Goal: Find specific page/section: Find specific page/section

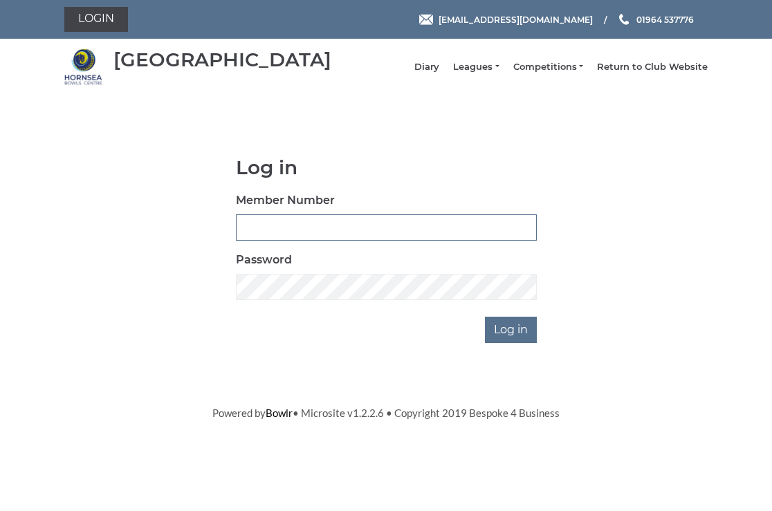
type input "0326"
click at [517, 335] on input "Log in" at bounding box center [511, 330] width 52 height 26
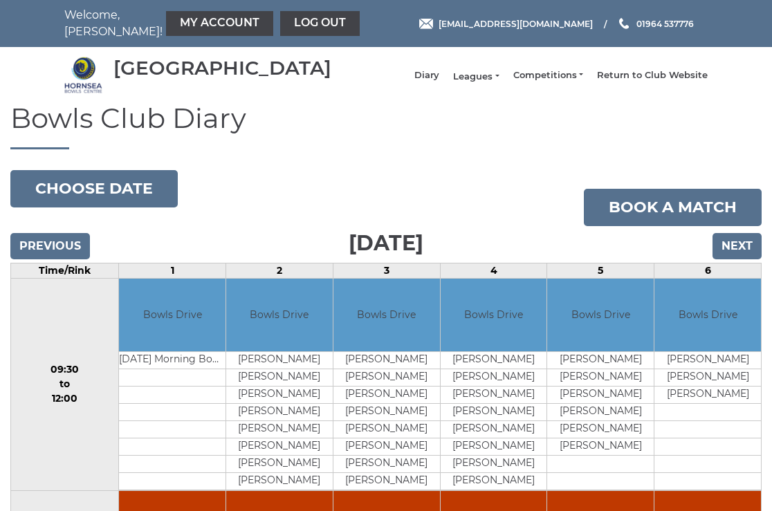
click at [496, 83] on link "Leagues" at bounding box center [476, 77] width 46 height 12
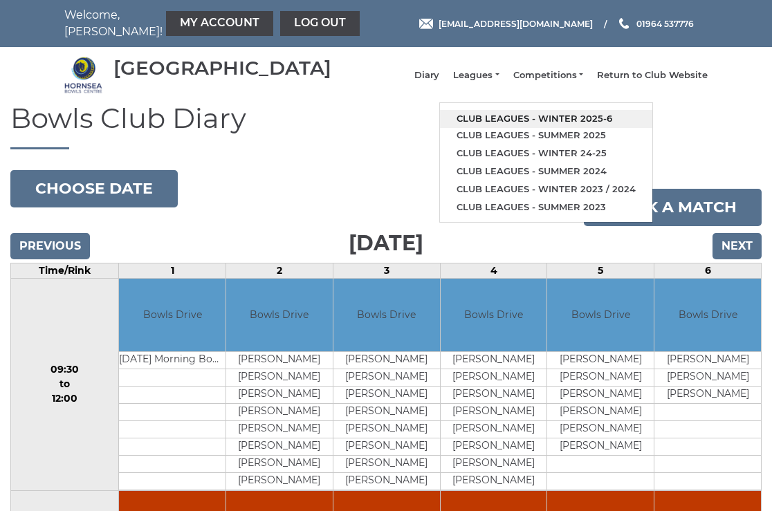
click at [521, 124] on link "Club leagues - Winter 2025-6" at bounding box center [546, 119] width 212 height 18
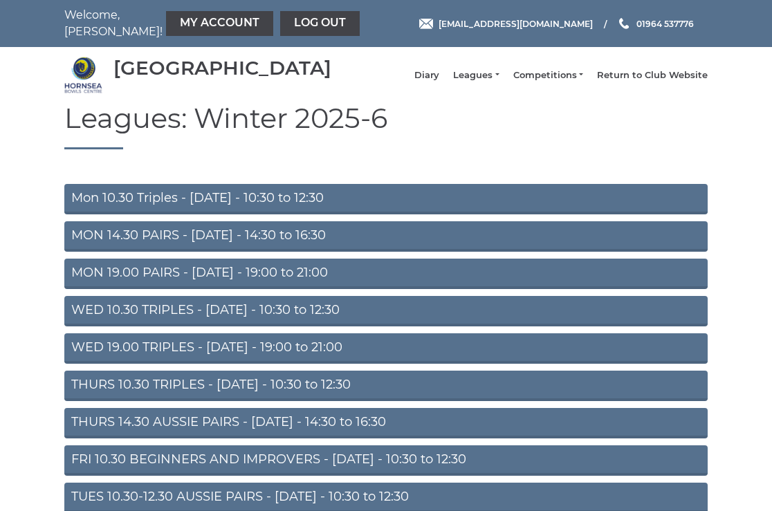
click at [214, 432] on link "THURS 14.30 AUSSIE PAIRS - Thursday - 14:30 to 16:30" at bounding box center [385, 423] width 643 height 30
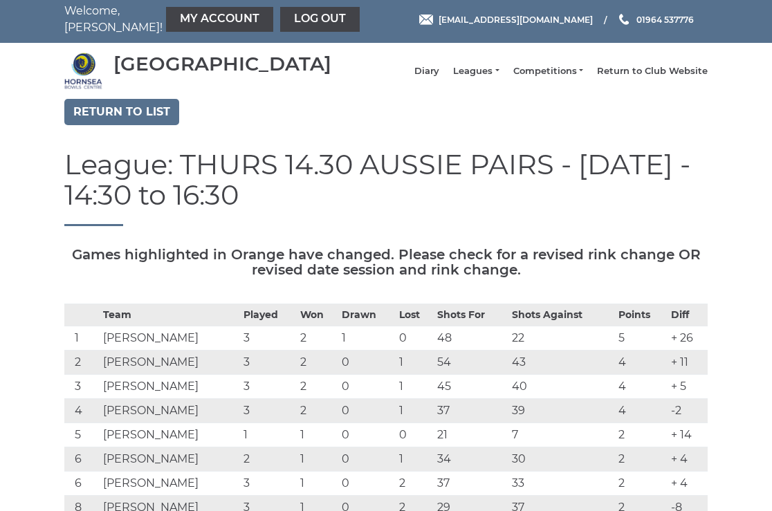
scroll to position [-1, 0]
